Goal: Task Accomplishment & Management: Manage account settings

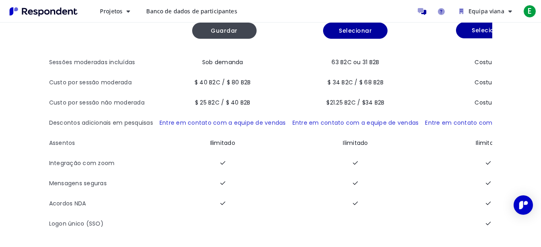
scroll to position [91, 0]
click at [130, 10] on button "Projetos" at bounding box center [115, 11] width 43 height 15
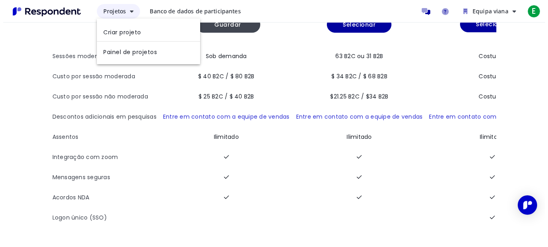
scroll to position [0, 0]
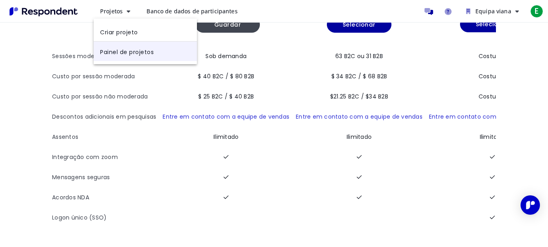
click at [142, 50] on link "Painel de projetos" at bounding box center [145, 51] width 103 height 19
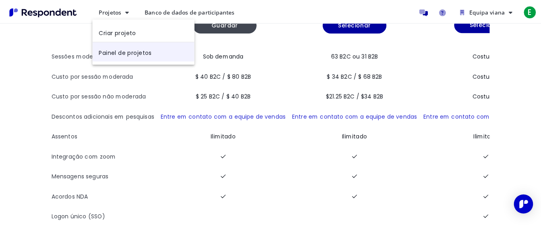
scroll to position [91, 0]
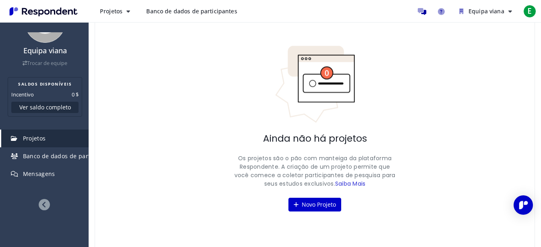
scroll to position [44, 0]
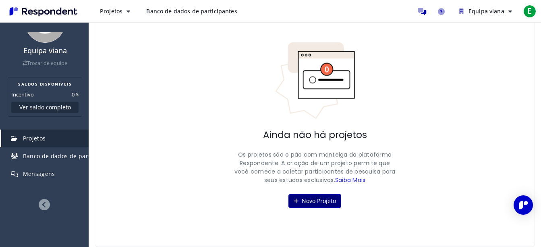
click at [319, 201] on font "Novo Projeto" at bounding box center [319, 201] width 34 height 8
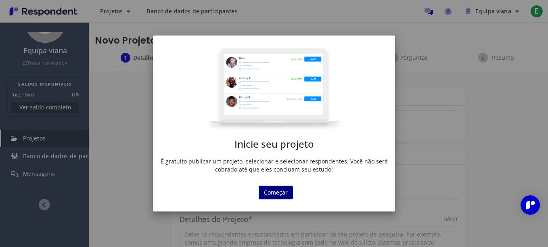
click at [277, 189] on button "Começar" at bounding box center [275, 192] width 34 height 14
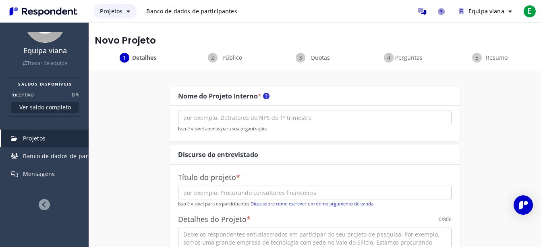
click at [128, 10] on icon "Navegação principal" at bounding box center [129, 11] width 4 height 6
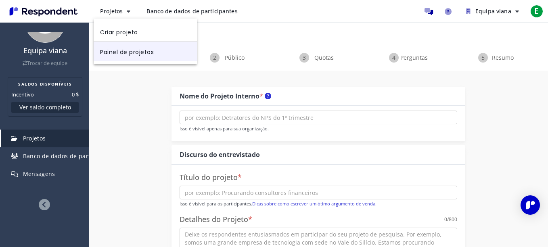
click at [119, 48] on link "Painel de projetos" at bounding box center [145, 51] width 103 height 19
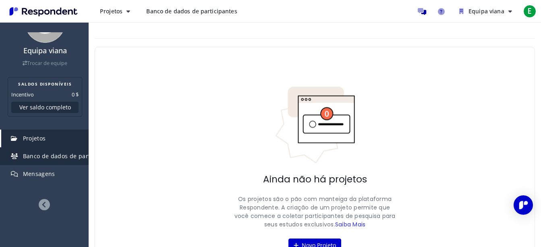
click at [59, 158] on span "Banco de dados de participantes" at bounding box center [70, 156] width 94 height 8
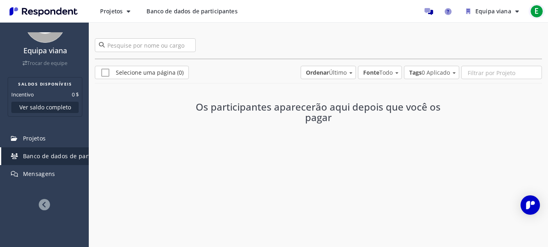
click at [532, 8] on span "E" at bounding box center [536, 11] width 13 height 13
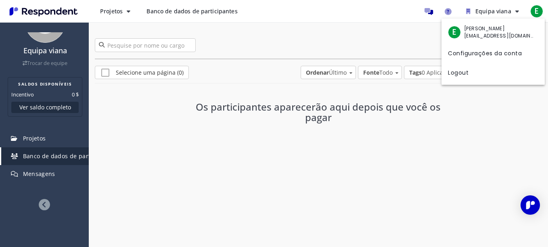
click at [45, 59] on md-backdrop at bounding box center [274, 123] width 548 height 247
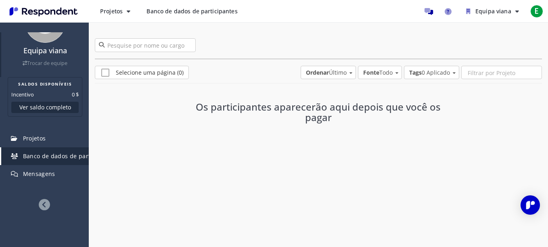
click at [27, 64] on font "Trocar de equipe" at bounding box center [47, 63] width 40 height 7
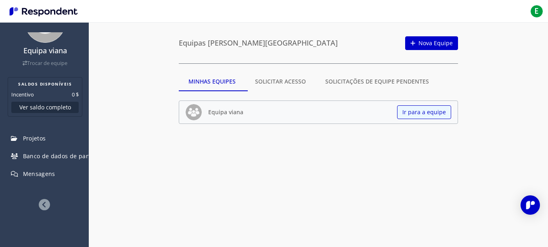
click at [41, 200] on icon at bounding box center [44, 204] width 11 height 11
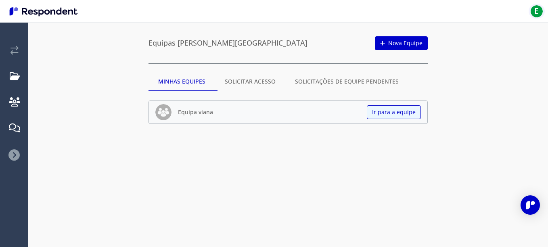
click at [538, 13] on span "E" at bounding box center [536, 11] width 13 height 13
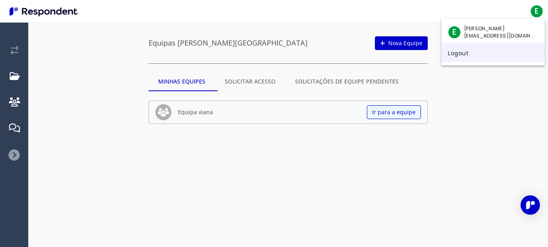
click at [468, 50] on link "Logout" at bounding box center [492, 52] width 103 height 19
